Goal: Task Accomplishment & Management: Manage account settings

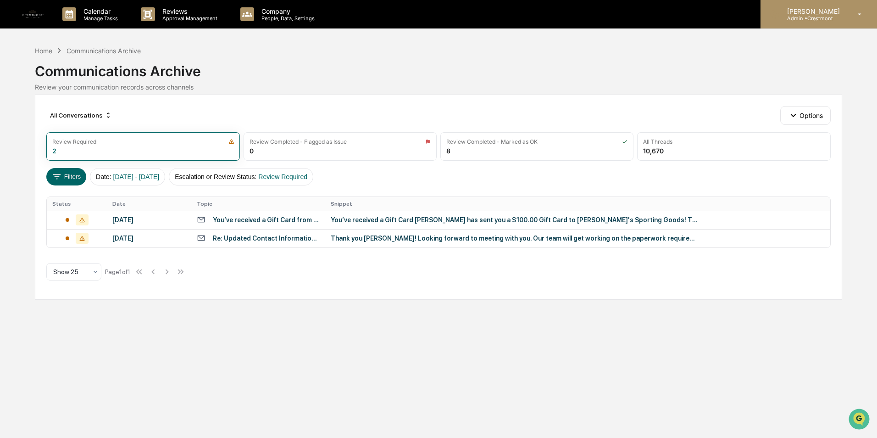
click at [823, 17] on p "Admin • [GEOGRAPHIC_DATA]" at bounding box center [812, 18] width 65 height 6
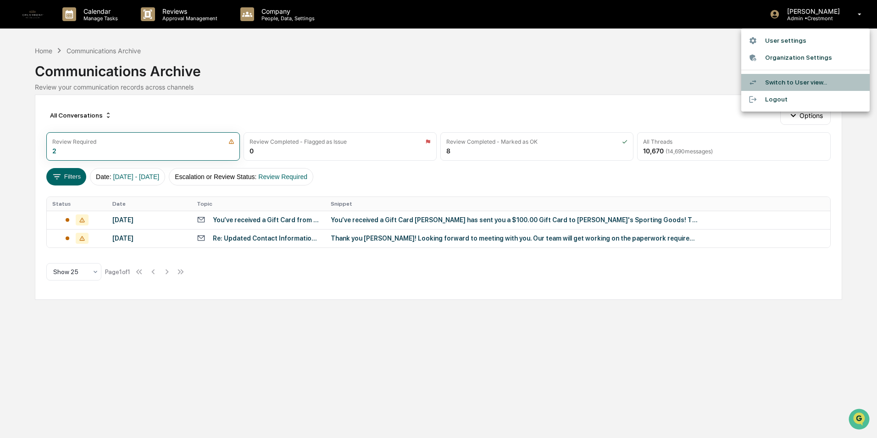
click at [795, 83] on li "Switch to User view..." at bounding box center [806, 82] width 128 height 17
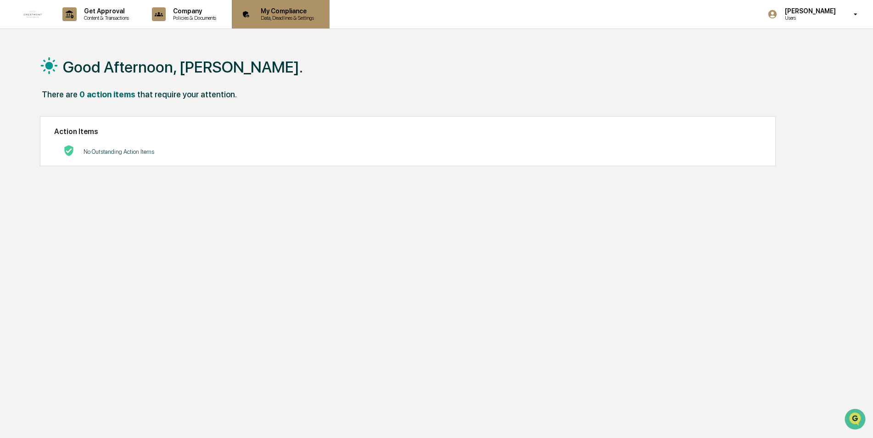
click at [283, 9] on p "My Compliance" at bounding box center [285, 10] width 65 height 7
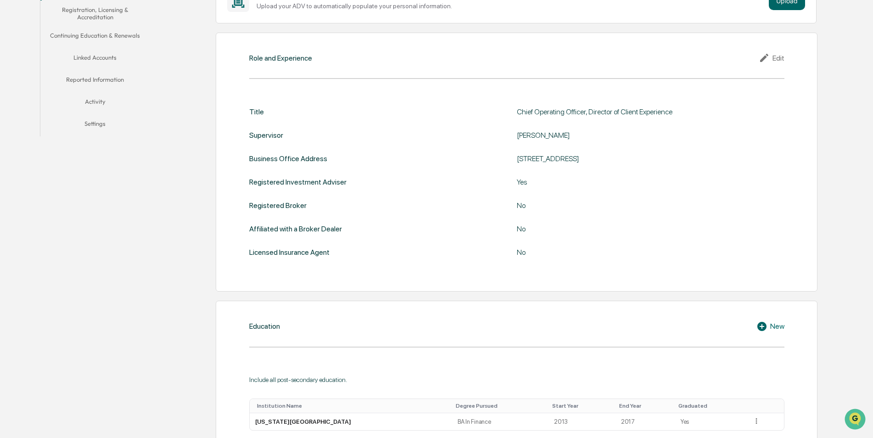
scroll to position [100, 0]
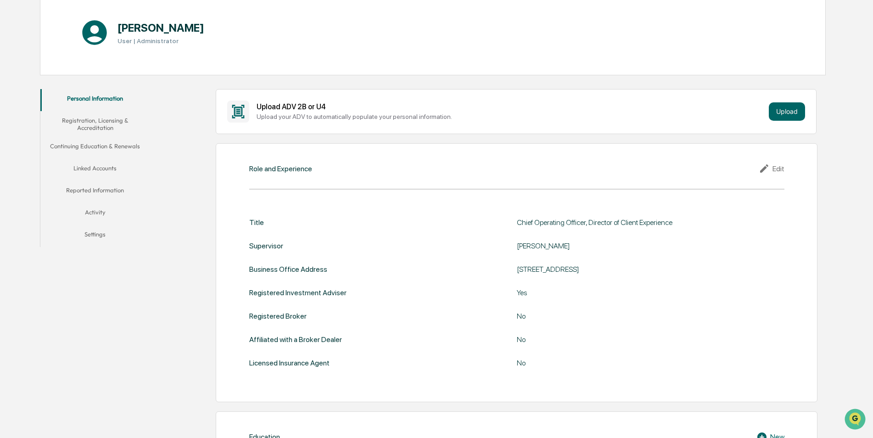
click at [104, 122] on button "Registration, Licensing & Accreditation" at bounding box center [95, 124] width 110 height 26
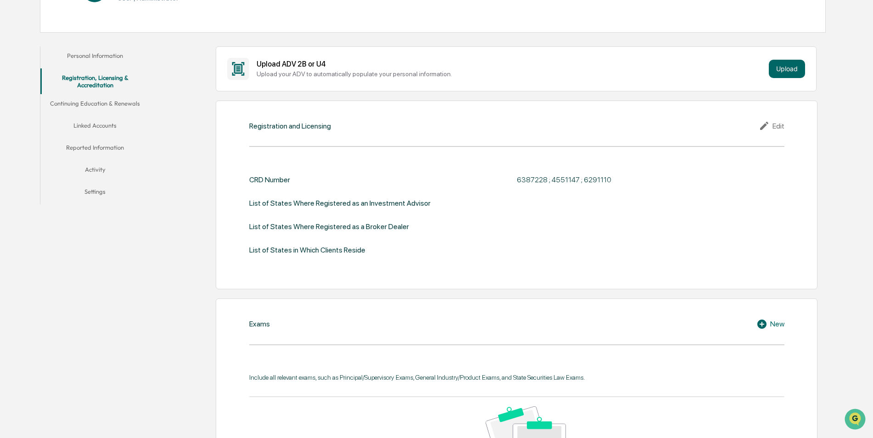
scroll to position [145, 0]
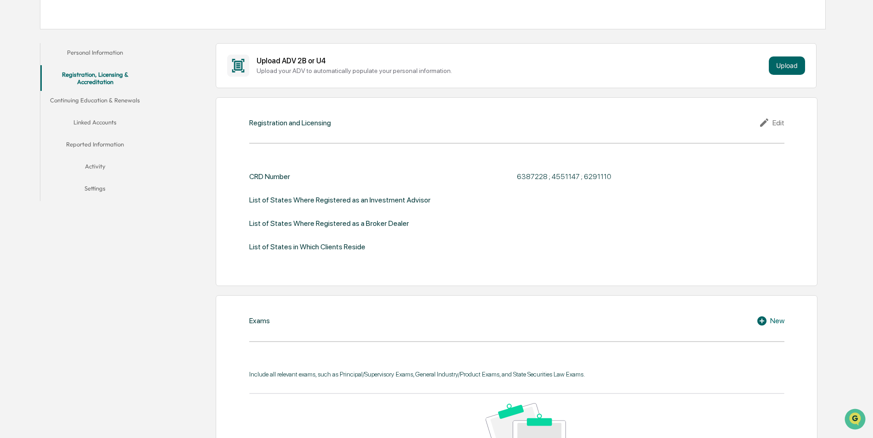
click at [783, 121] on div "Edit" at bounding box center [772, 122] width 26 height 11
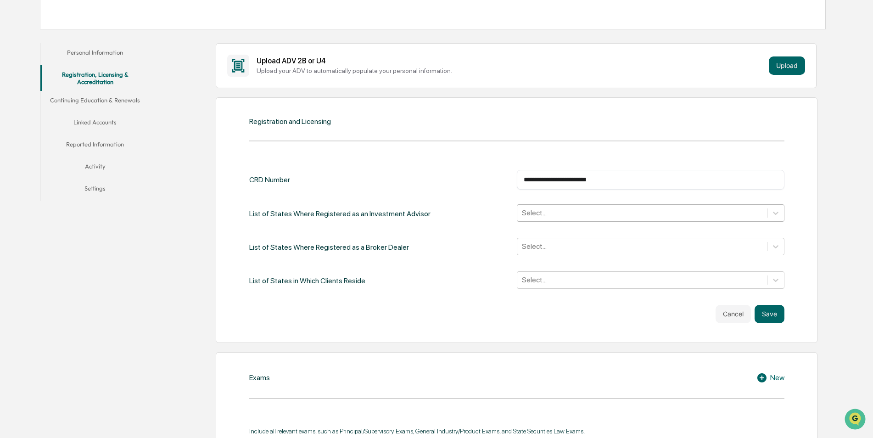
click at [548, 216] on div at bounding box center [642, 212] width 240 height 11
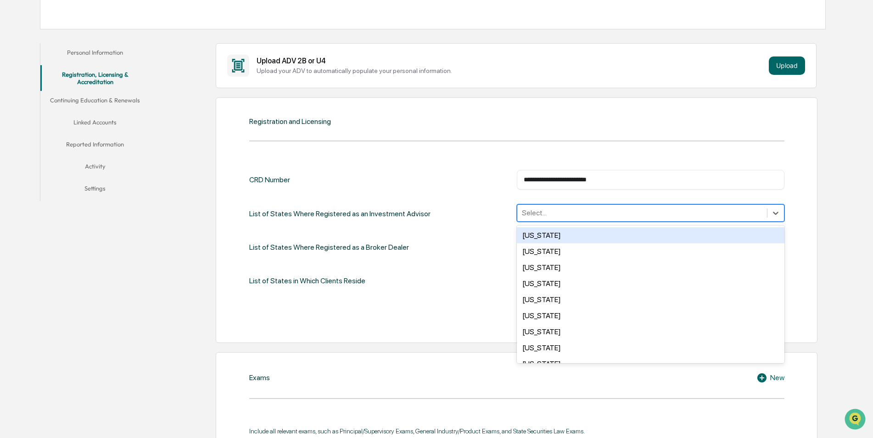
click at [548, 211] on div at bounding box center [642, 212] width 240 height 11
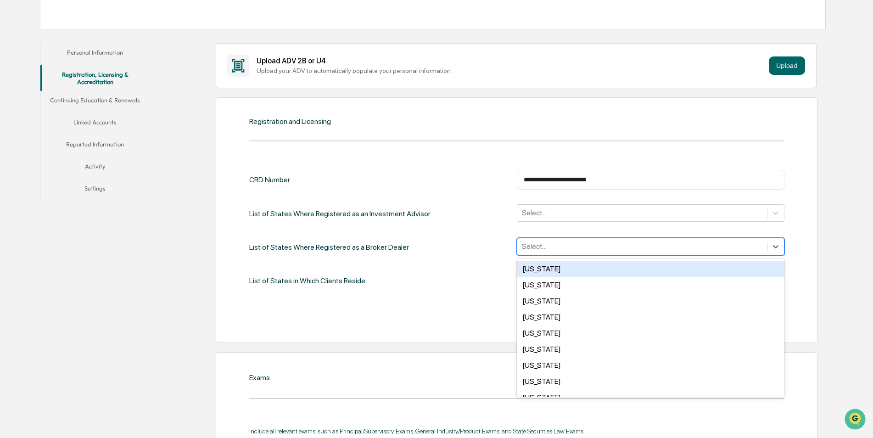
click at [535, 245] on div at bounding box center [642, 246] width 240 height 11
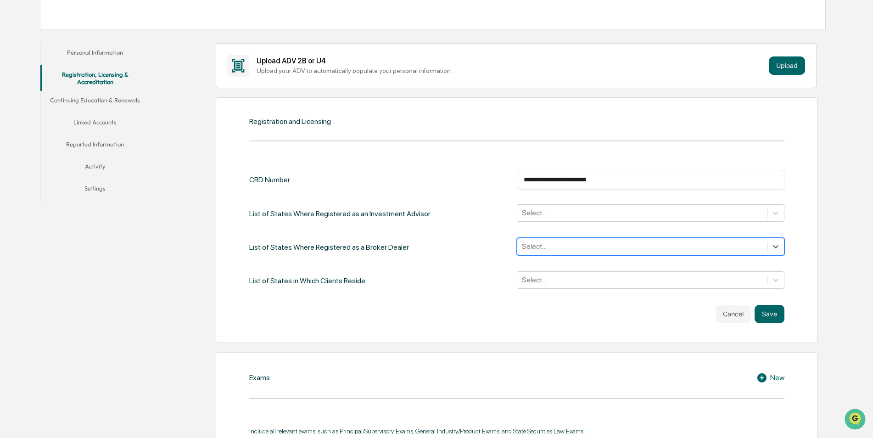
click at [535, 246] on div at bounding box center [642, 246] width 240 height 11
click at [531, 278] on div at bounding box center [642, 279] width 240 height 11
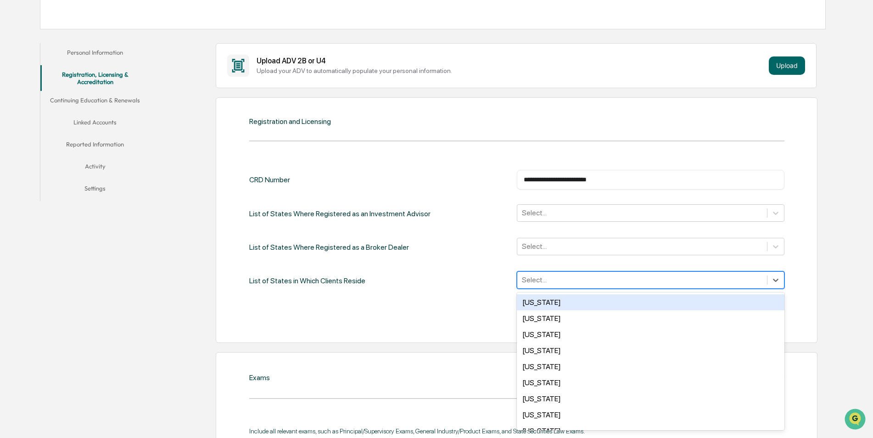
click at [531, 278] on div at bounding box center [642, 279] width 240 height 11
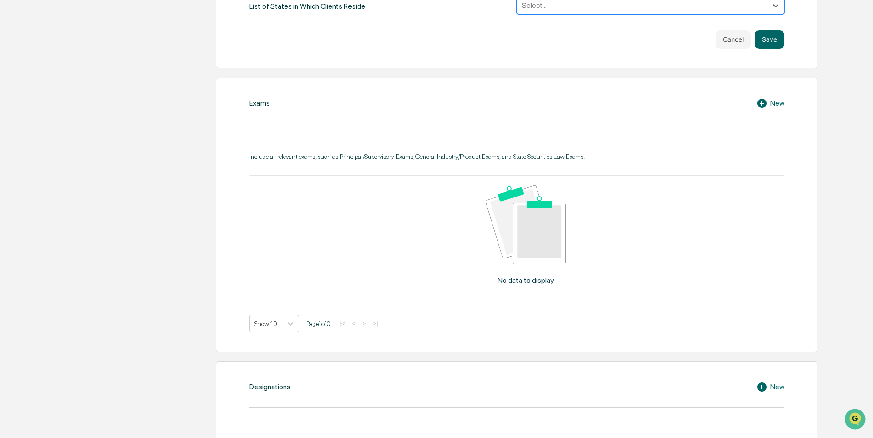
scroll to position [421, 0]
click at [771, 103] on div "New" at bounding box center [770, 102] width 28 height 11
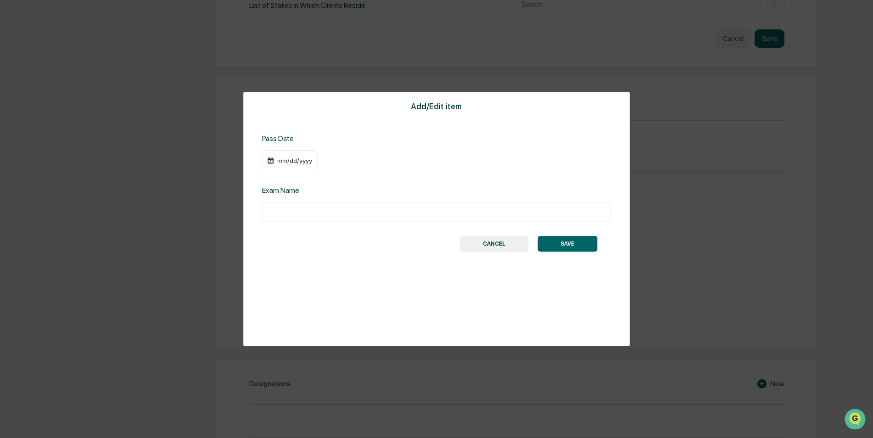
click at [274, 197] on div "Exam Name ​" at bounding box center [436, 203] width 349 height 35
click at [392, 192] on div "Exam Name" at bounding box center [340, 190] width 157 height 9
drag, startPoint x: 285, startPoint y: 172, endPoint x: 278, endPoint y: 198, distance: 26.7
click at [284, 173] on div "Add/Edit item Pass Date mm/dd/yyyy Exam Name ​ SAVE CANCEL" at bounding box center [436, 219] width 387 height 254
click at [272, 208] on input "text" at bounding box center [436, 211] width 335 height 9
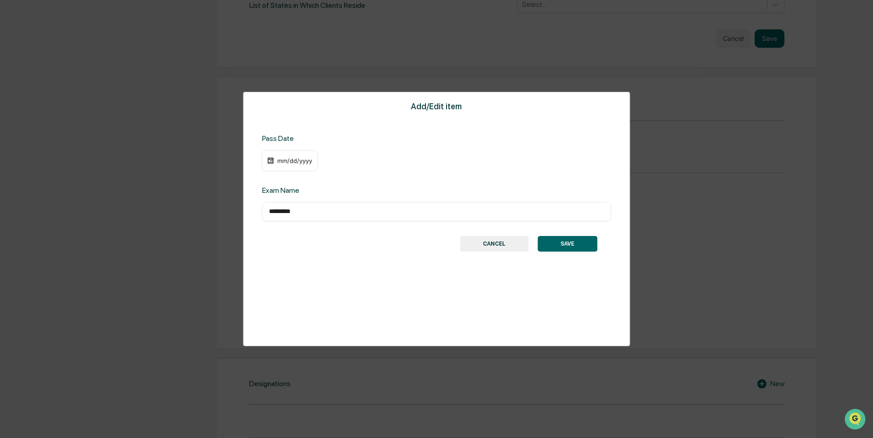
type input "*********"
click at [570, 244] on button "SAVE" at bounding box center [567, 244] width 60 height 16
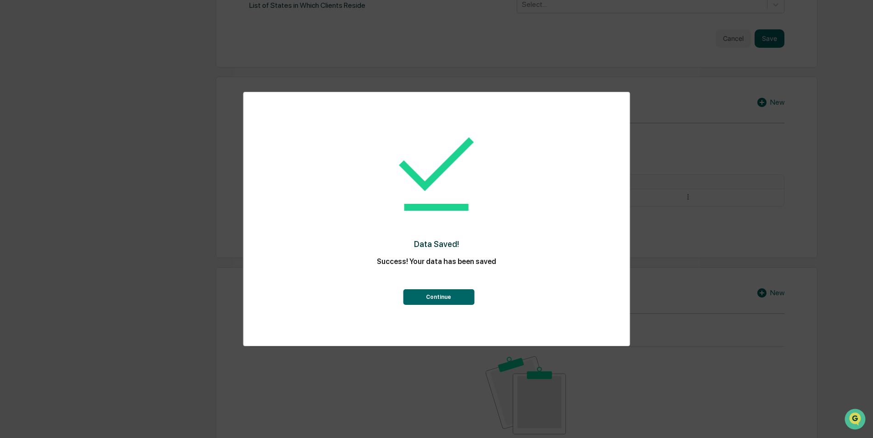
click at [430, 302] on button "Continue" at bounding box center [438, 297] width 71 height 16
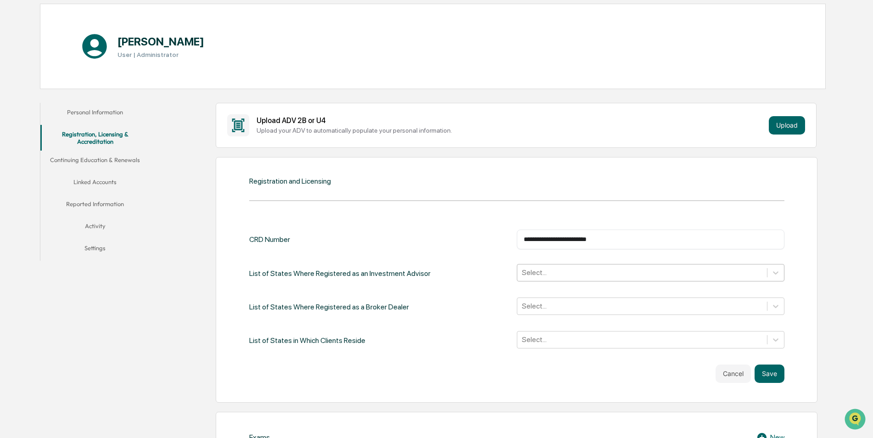
scroll to position [0, 0]
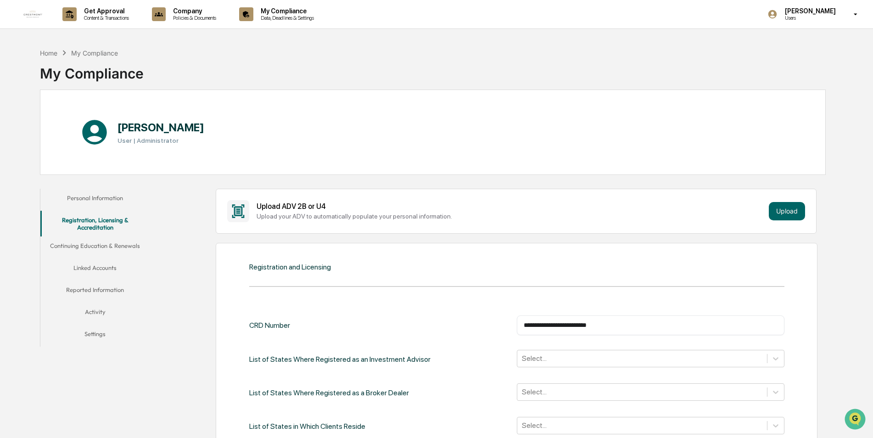
click at [78, 246] on button "Continuing Education & Renewals" at bounding box center [95, 247] width 110 height 22
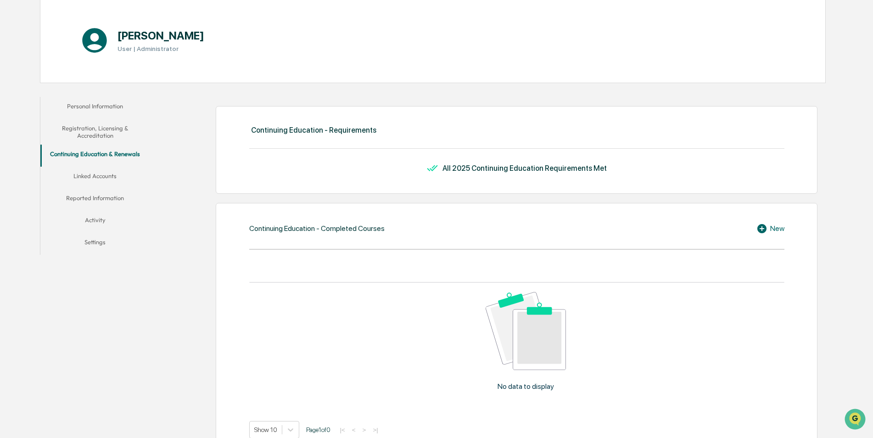
click at [93, 172] on button "Linked Accounts" at bounding box center [95, 178] width 110 height 22
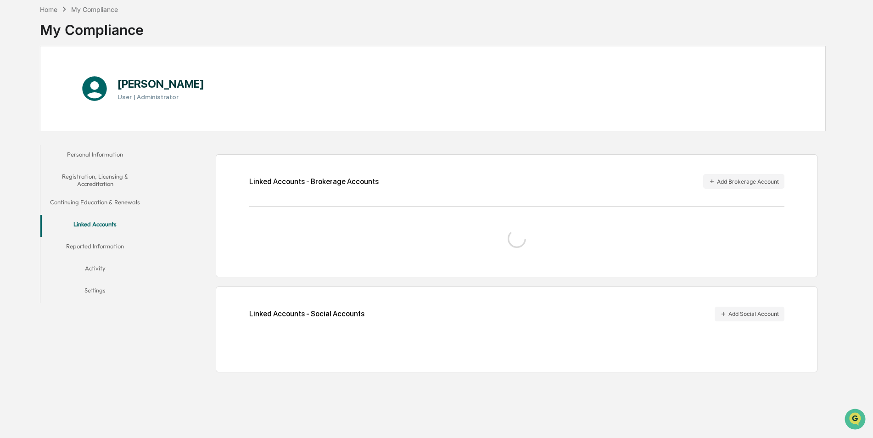
scroll to position [44, 0]
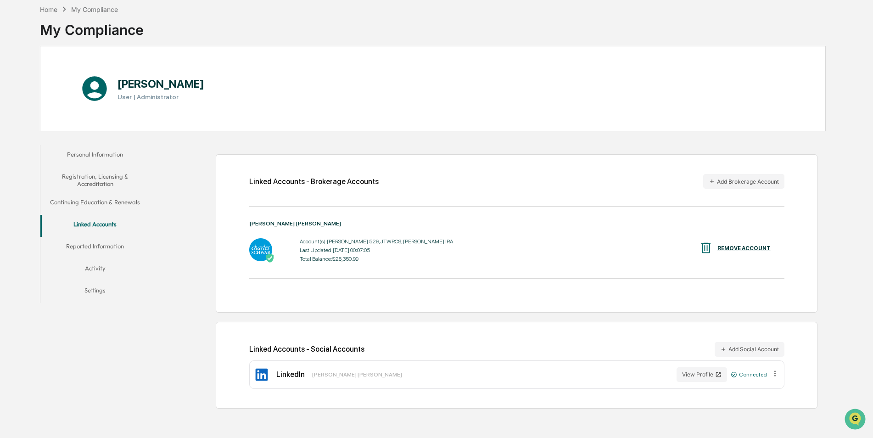
click at [118, 245] on button "Reported Information" at bounding box center [95, 248] width 110 height 22
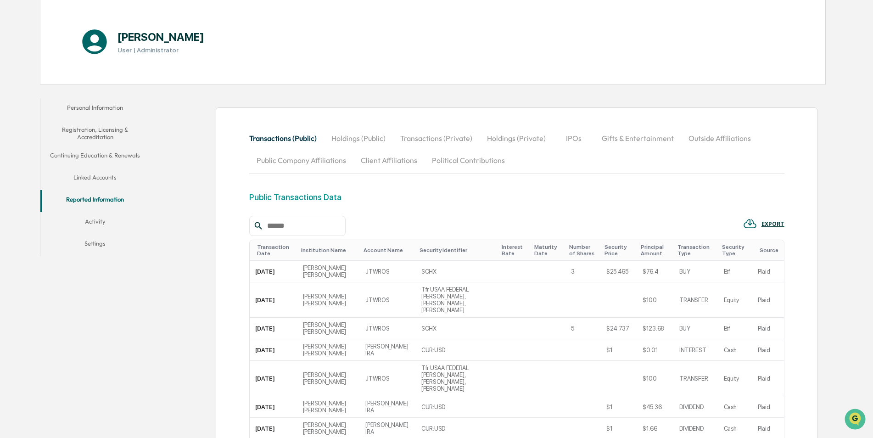
scroll to position [89, 0]
click at [625, 143] on button "Gifts & Entertainment" at bounding box center [637, 139] width 87 height 22
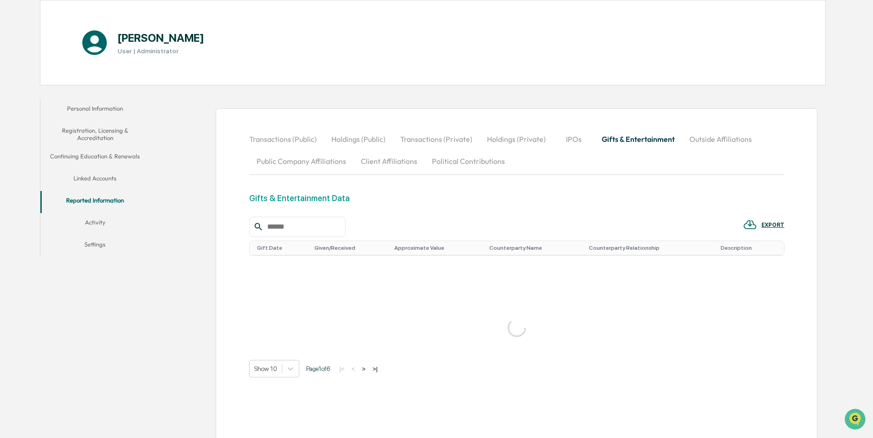
scroll to position [44, 0]
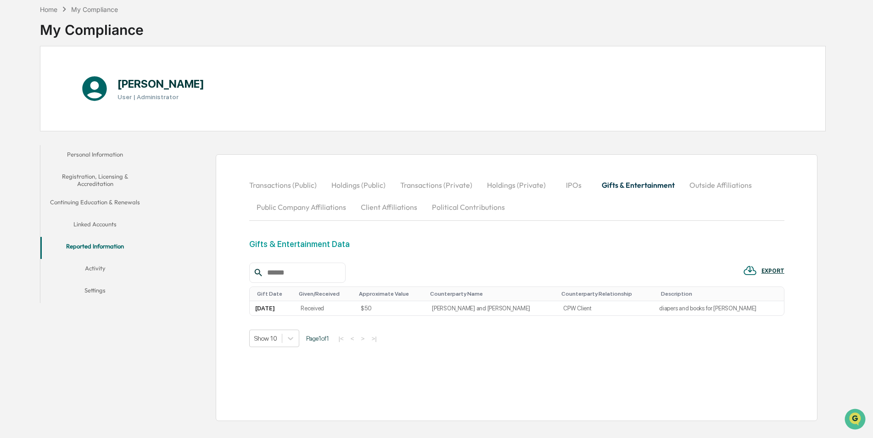
click at [403, 211] on button "Client Affiliations" at bounding box center [388, 207] width 71 height 22
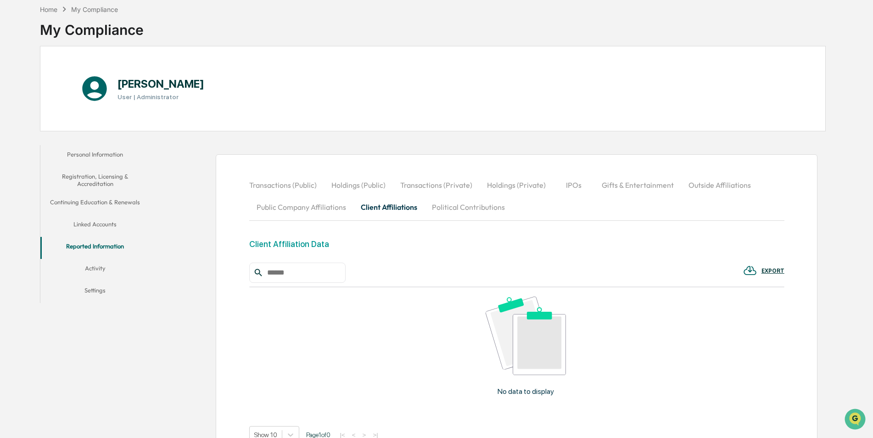
click at [698, 181] on button "Outside Affiliations" at bounding box center [719, 185] width 77 height 22
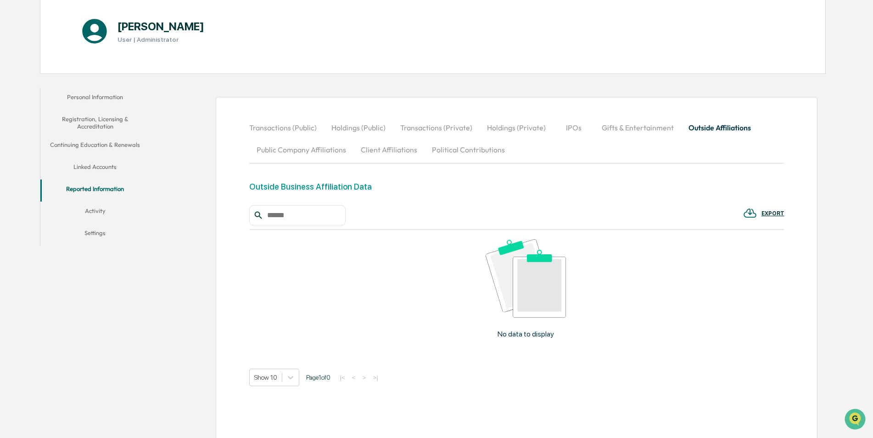
scroll to position [127, 0]
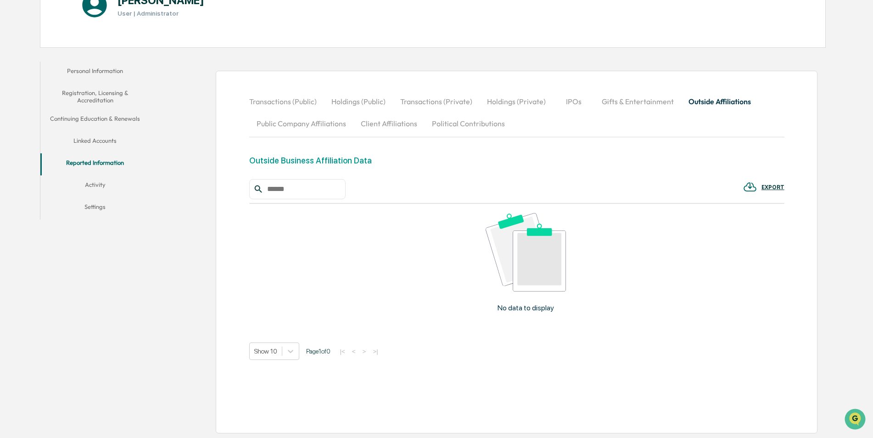
click at [82, 184] on button "Activity" at bounding box center [95, 186] width 110 height 22
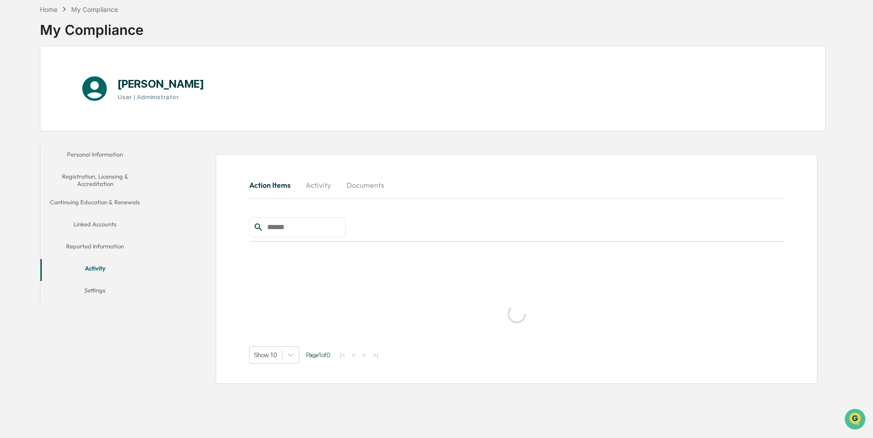
scroll to position [44, 0]
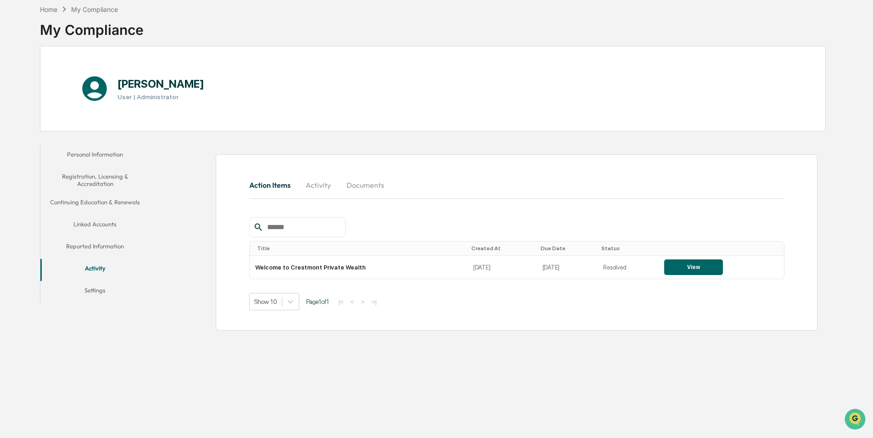
click at [94, 294] on button "Settings" at bounding box center [95, 292] width 110 height 22
